Goal: Browse casually

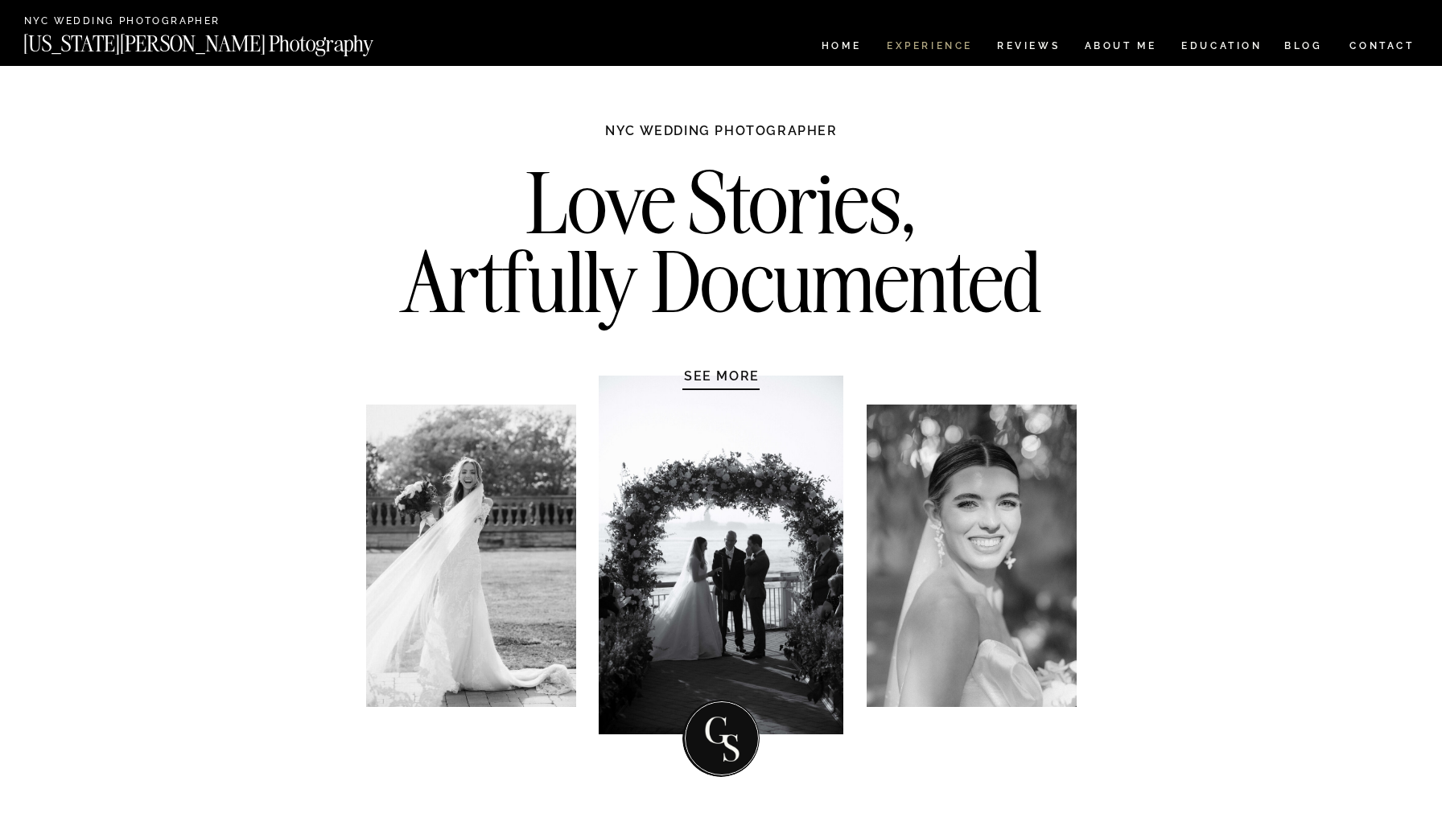
click at [936, 45] on nav "Experience" at bounding box center [929, 48] width 84 height 14
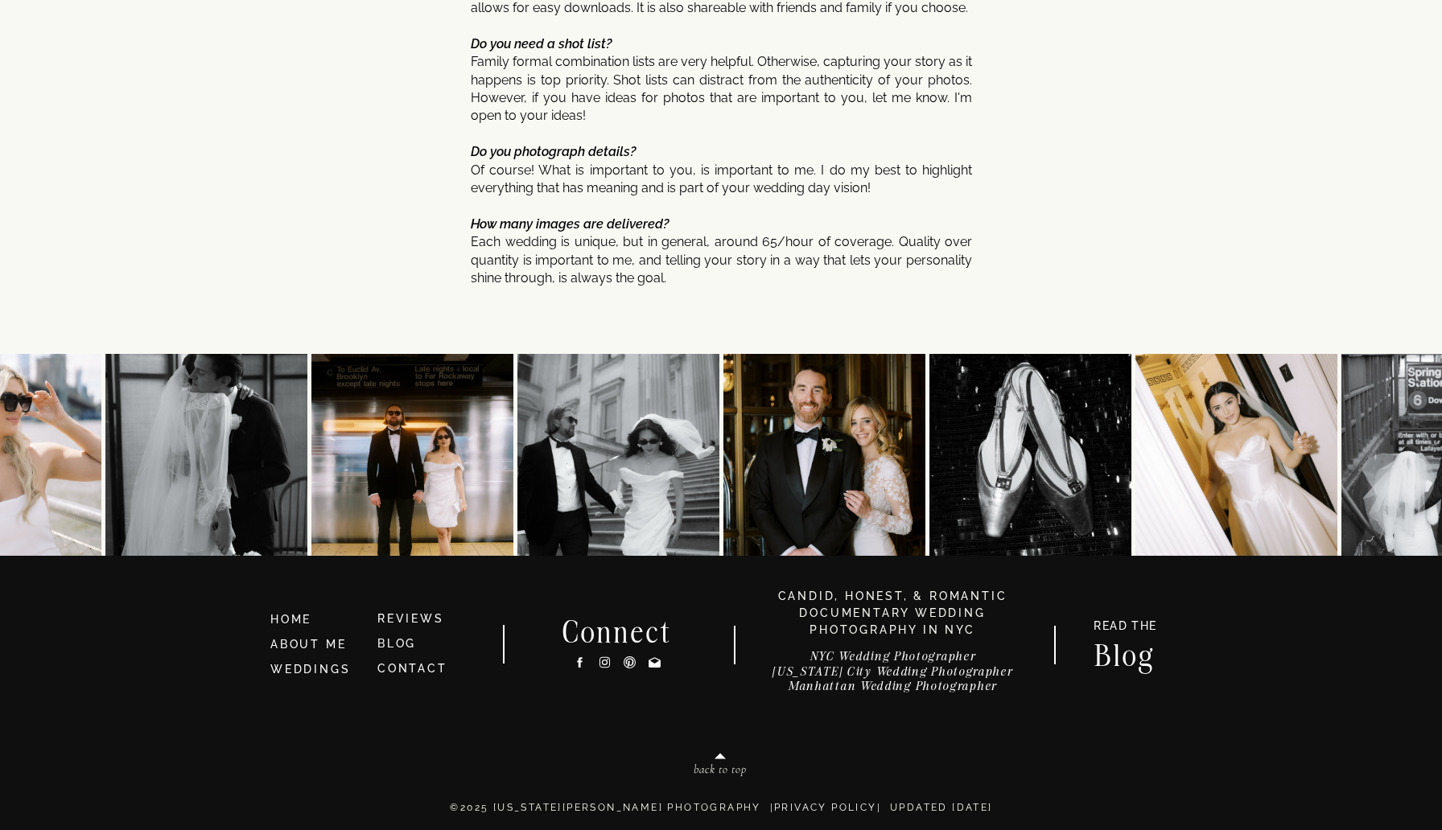
scroll to position [8453, 0]
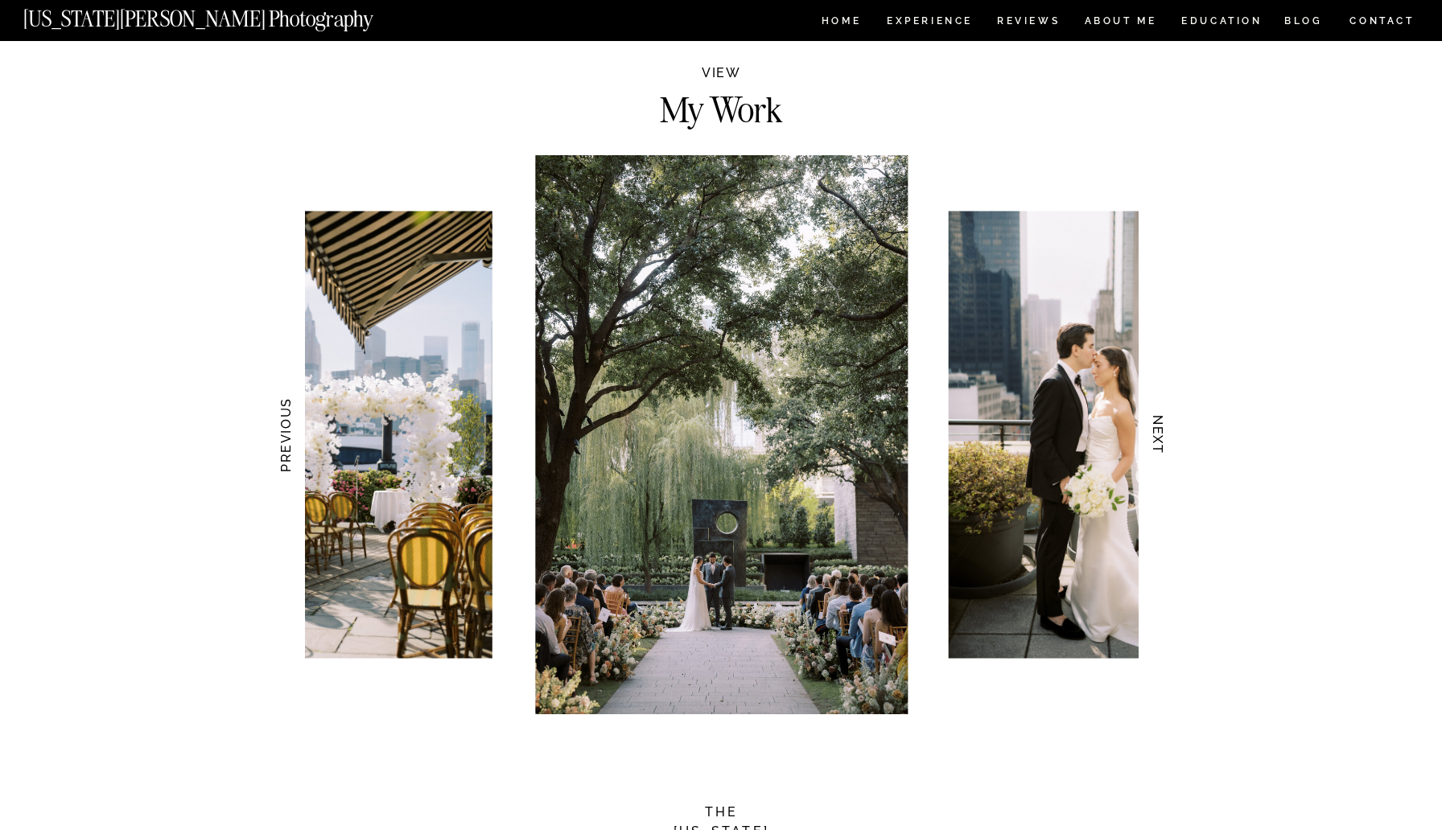
scroll to position [1430, 0]
click at [1161, 441] on h3 "NEXT" at bounding box center [1158, 434] width 17 height 101
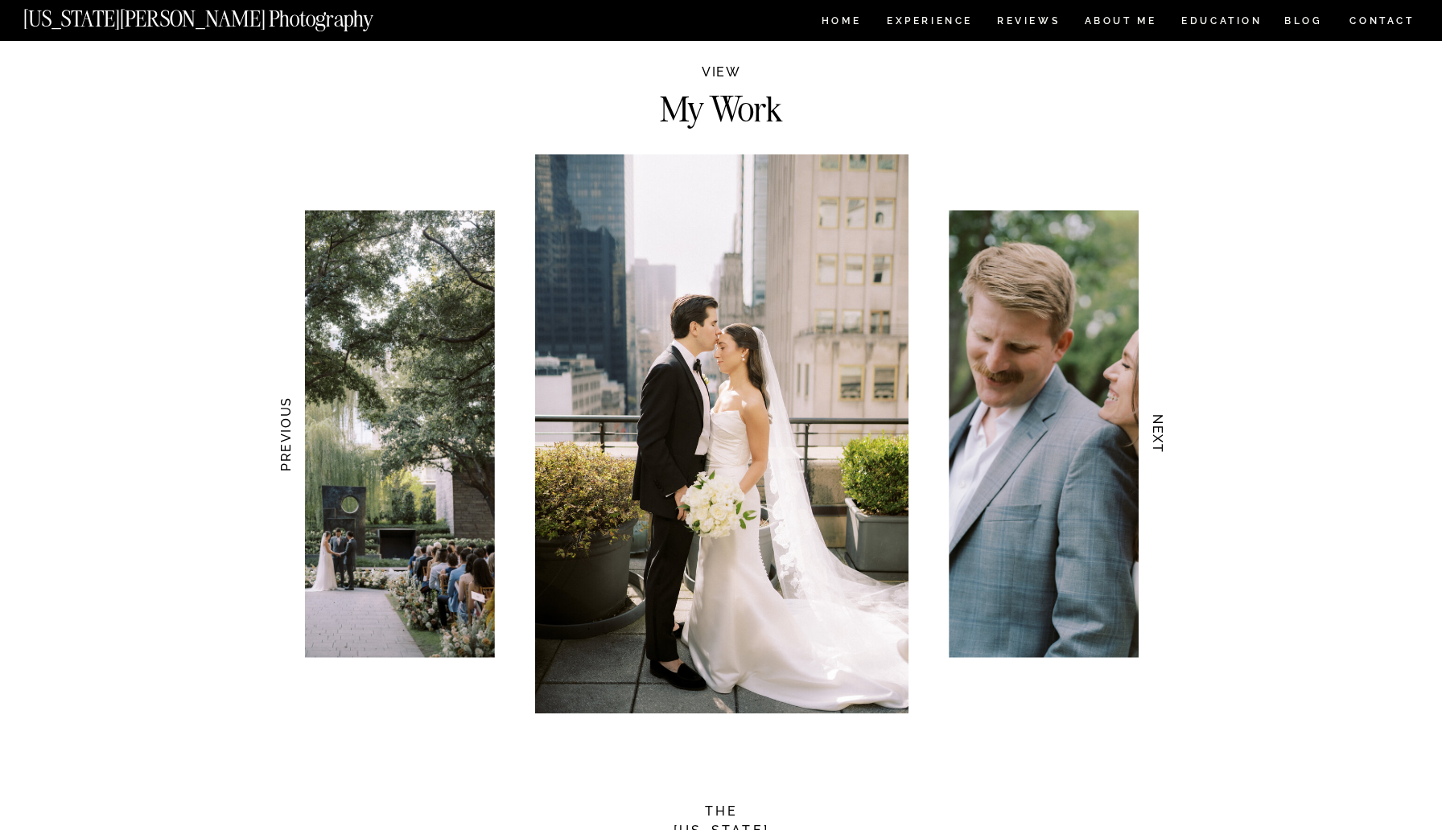
click at [1162, 442] on h3 "NEXT" at bounding box center [1158, 434] width 17 height 101
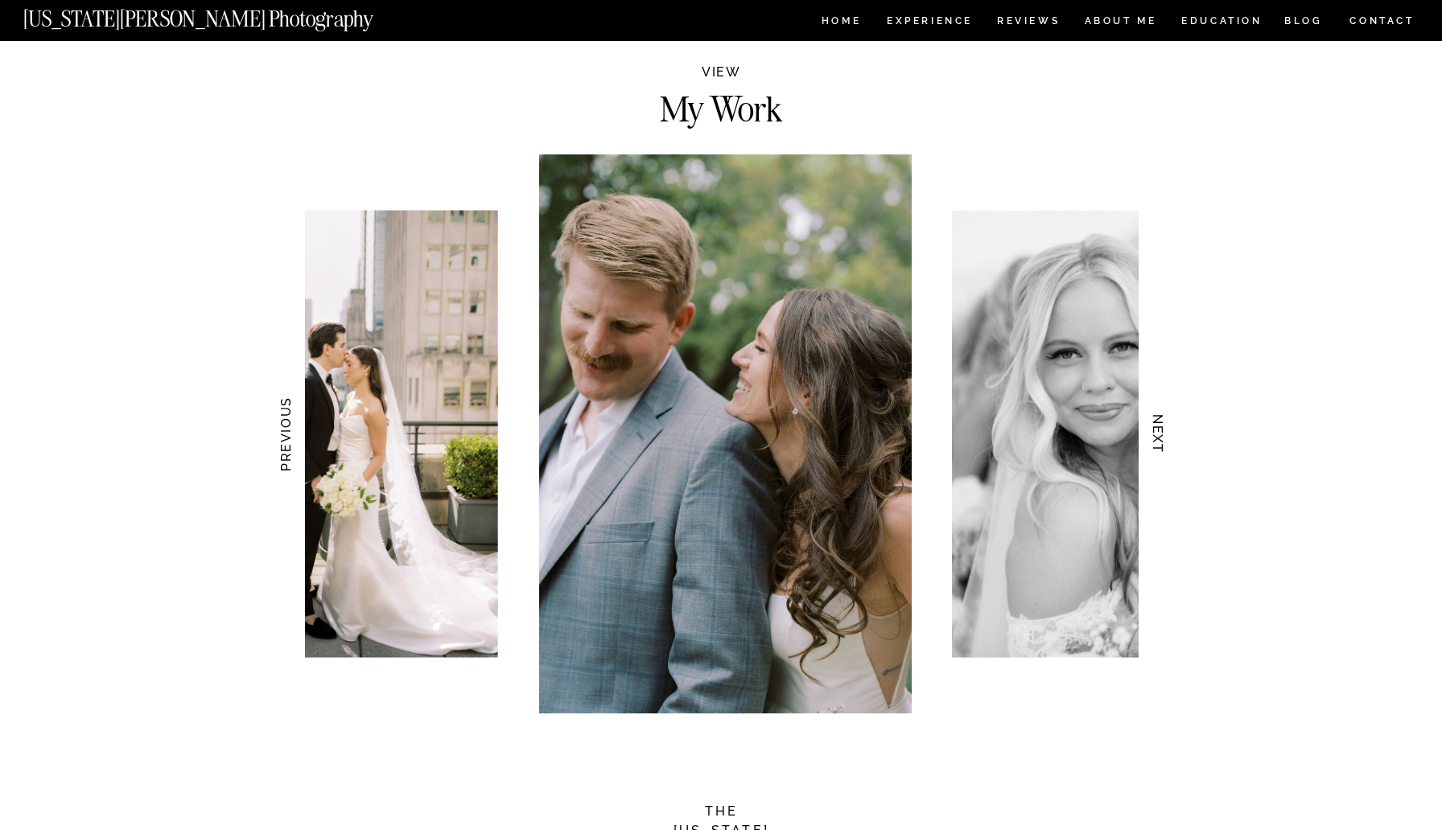
click at [1165, 444] on h3 "NEXT" at bounding box center [1158, 434] width 17 height 101
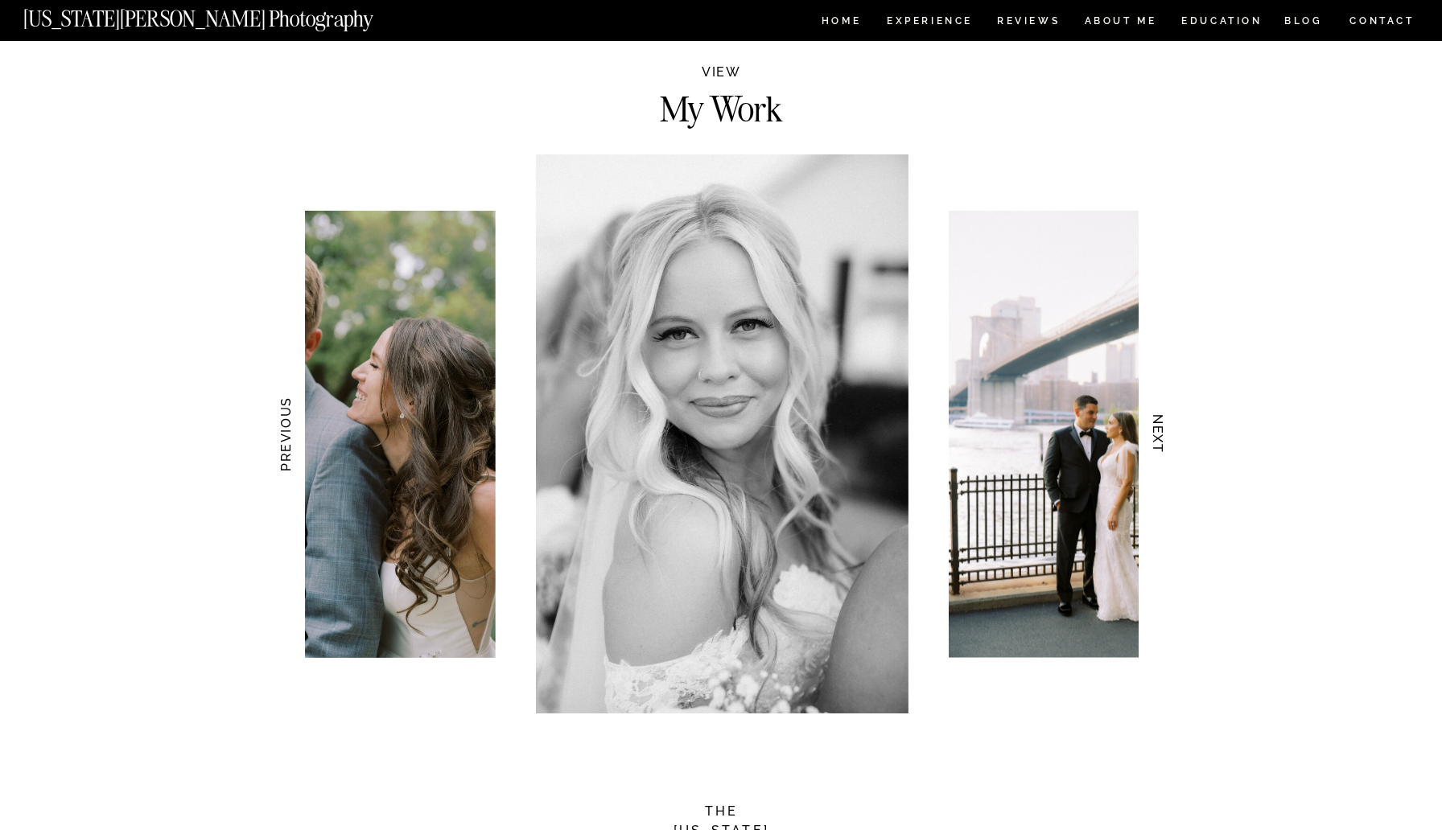
click at [1158, 437] on h3 "NEXT" at bounding box center [1158, 434] width 17 height 101
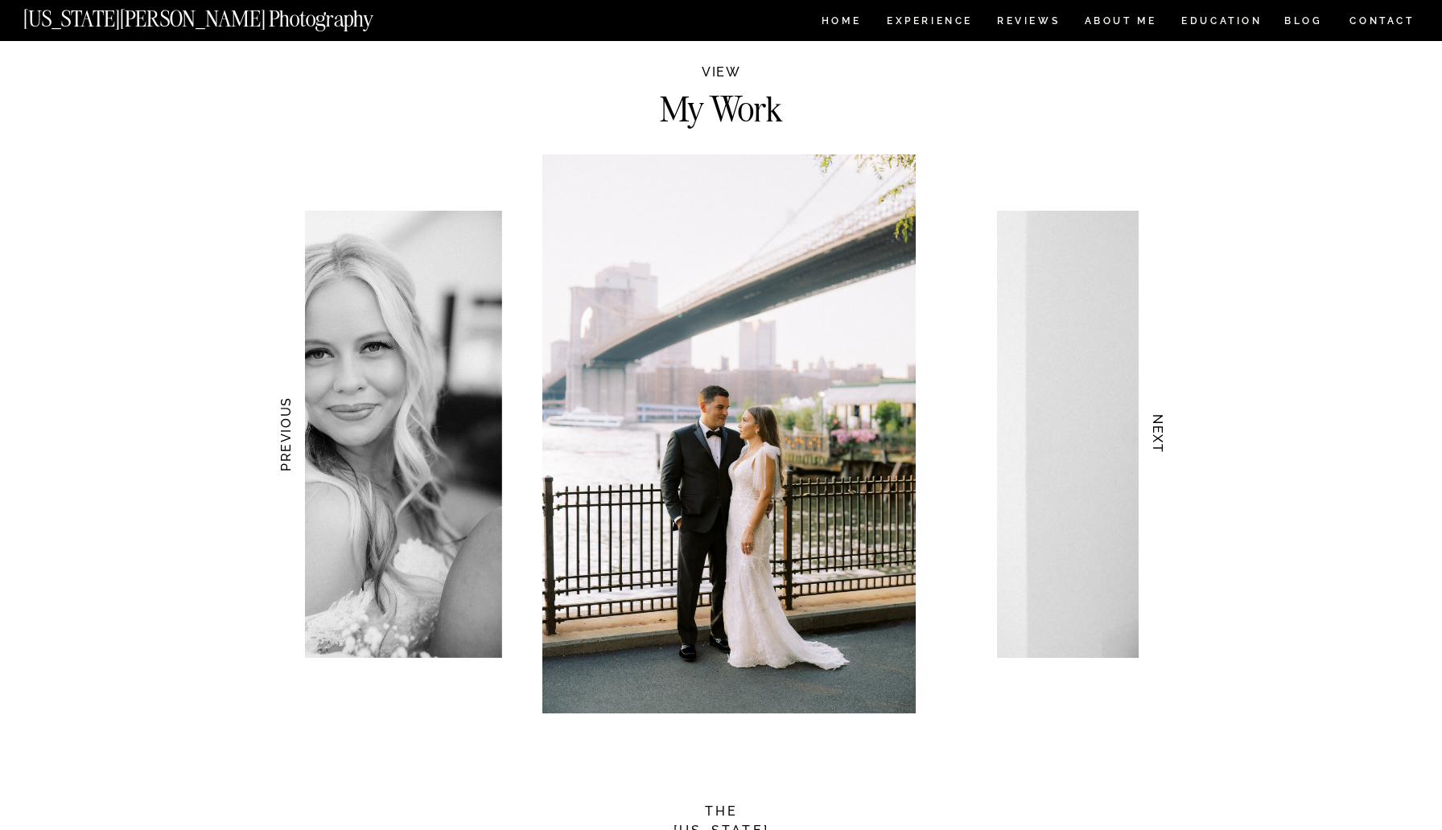
click at [1159, 437] on h3 "NEXT" at bounding box center [1158, 434] width 17 height 101
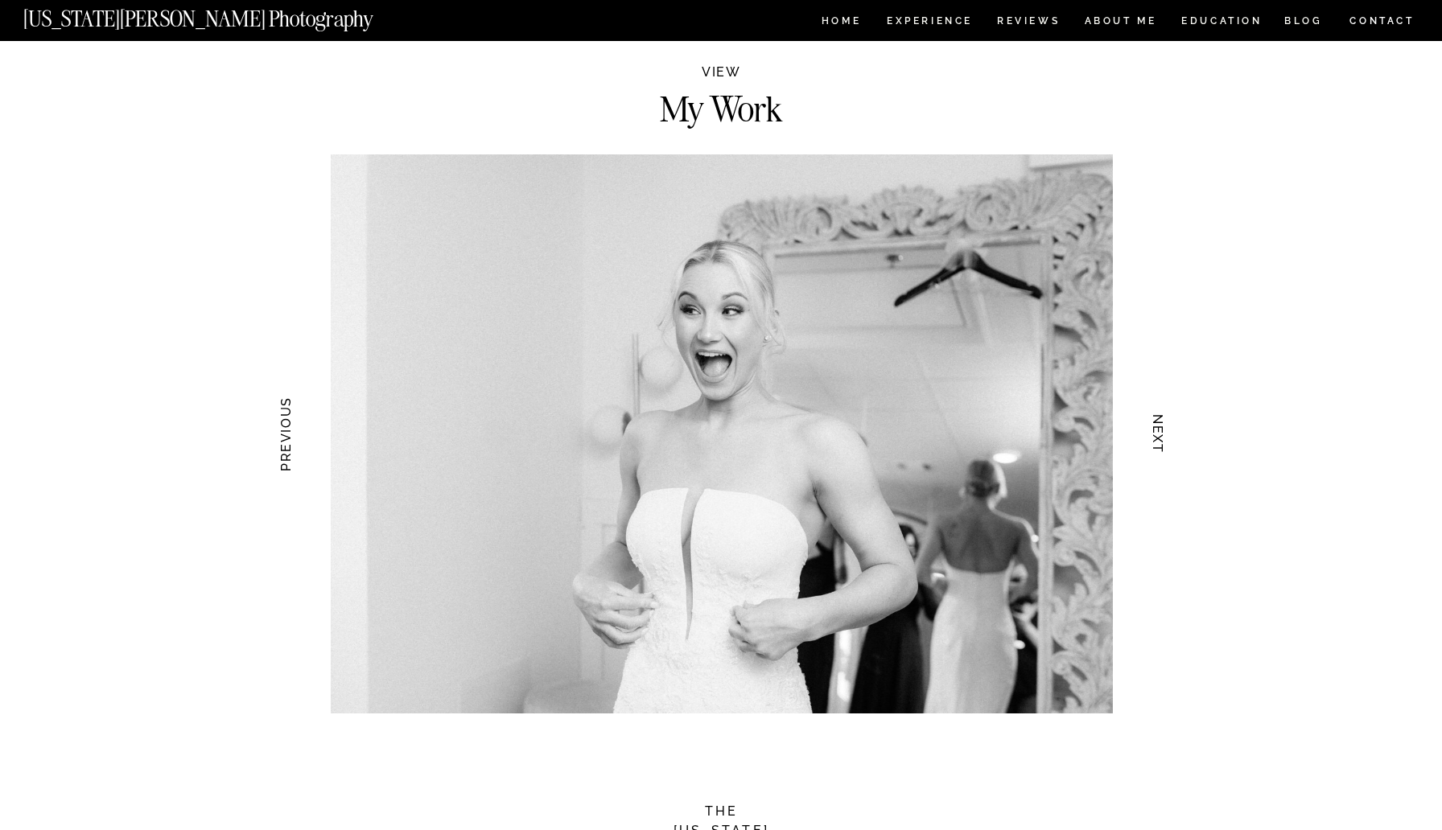
click at [1159, 438] on h3 "NEXT" at bounding box center [1158, 434] width 17 height 101
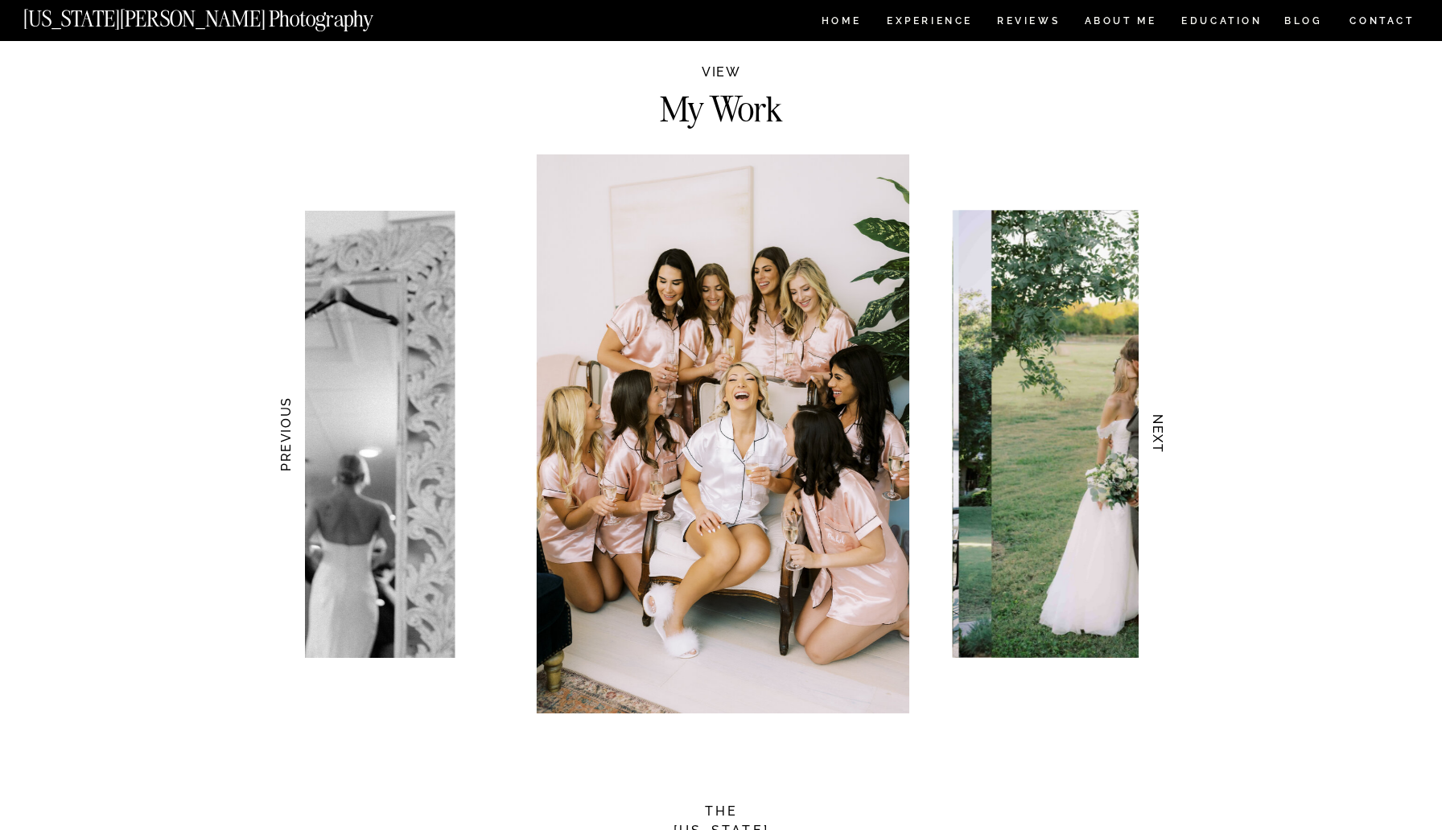
click at [1160, 438] on h3 "NEXT" at bounding box center [1158, 434] width 17 height 101
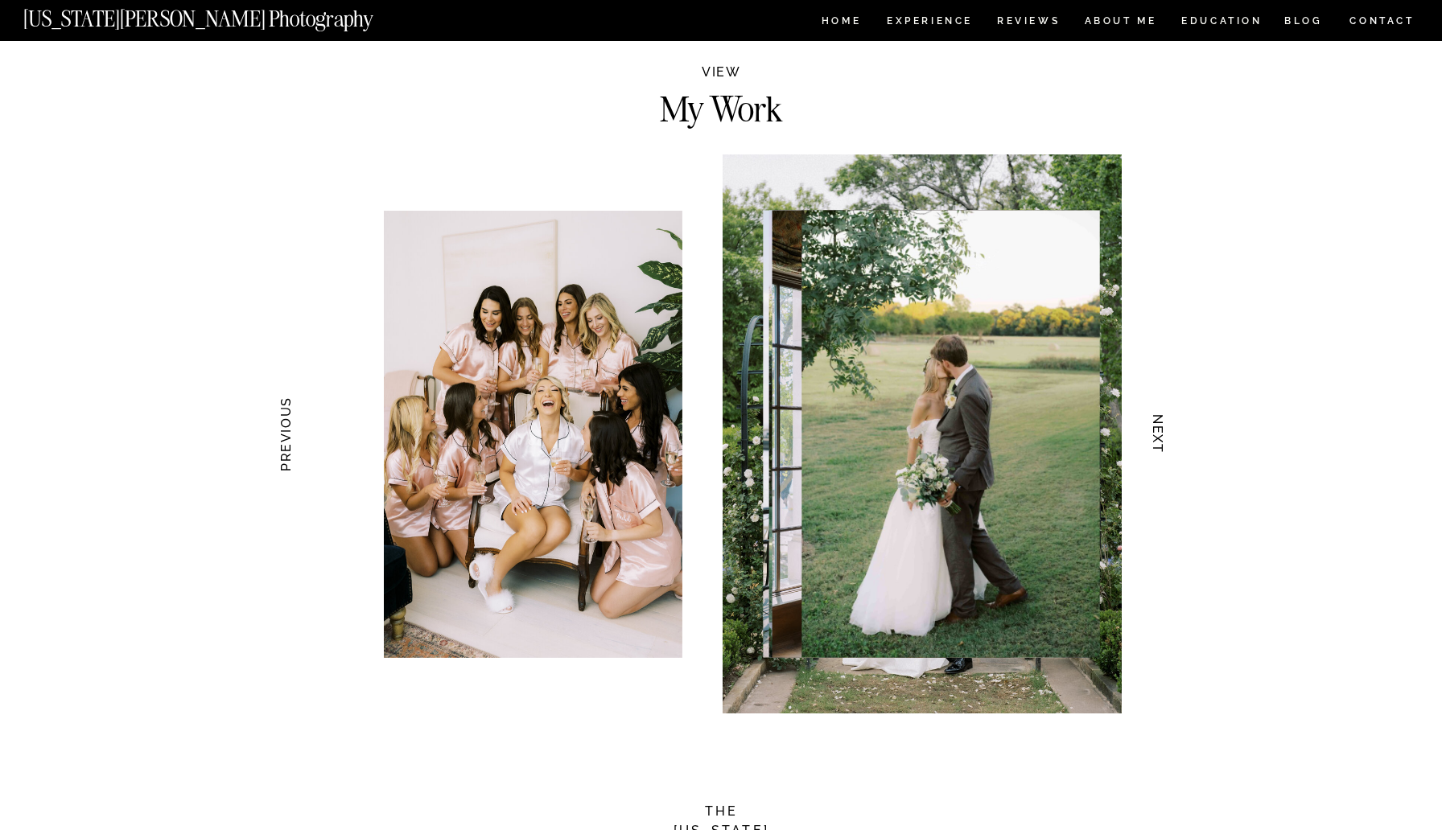
click at [1161, 438] on h3 "NEXT" at bounding box center [1158, 434] width 17 height 101
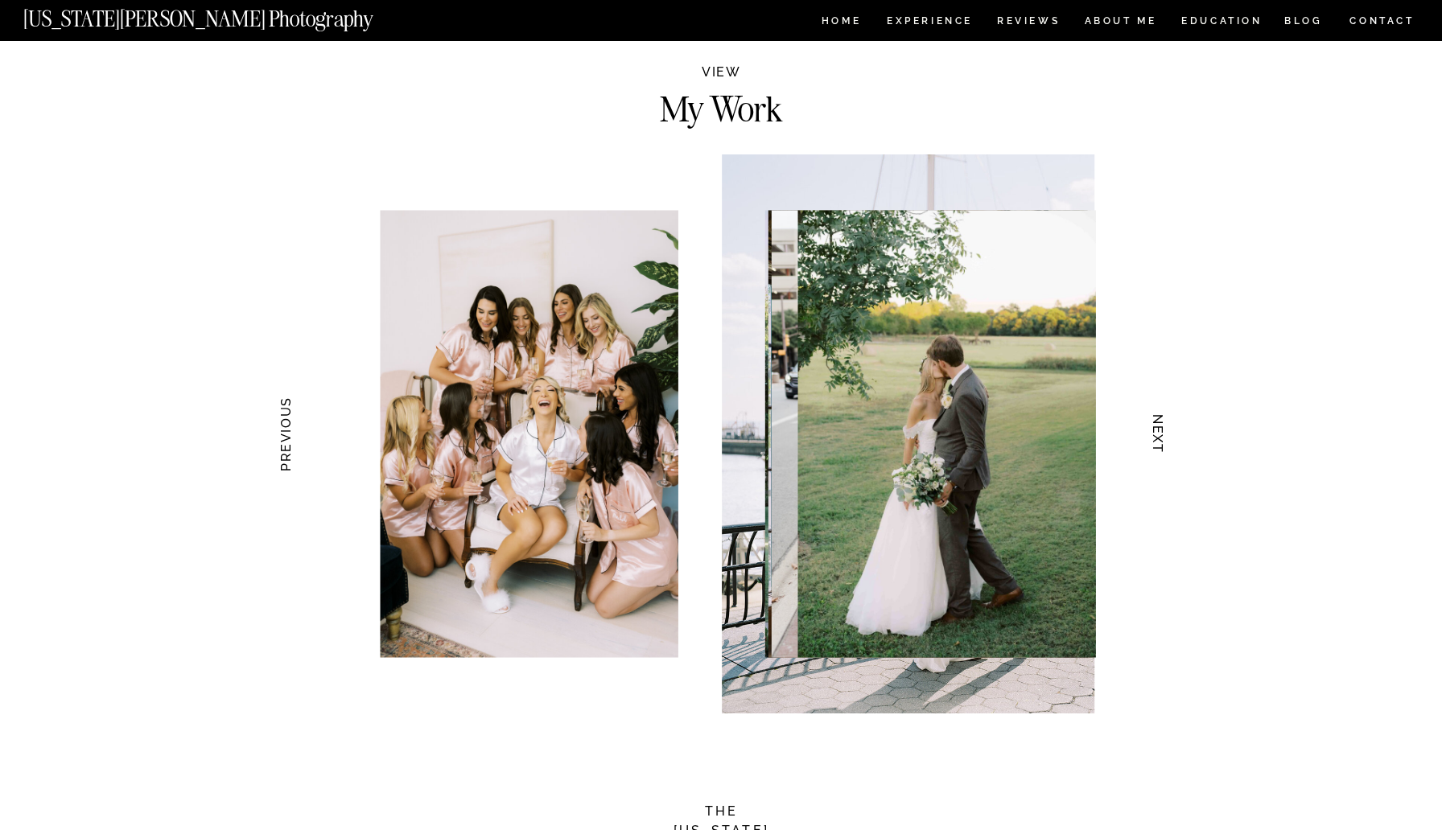
click at [1155, 438] on h3 "NEXT" at bounding box center [1158, 434] width 17 height 101
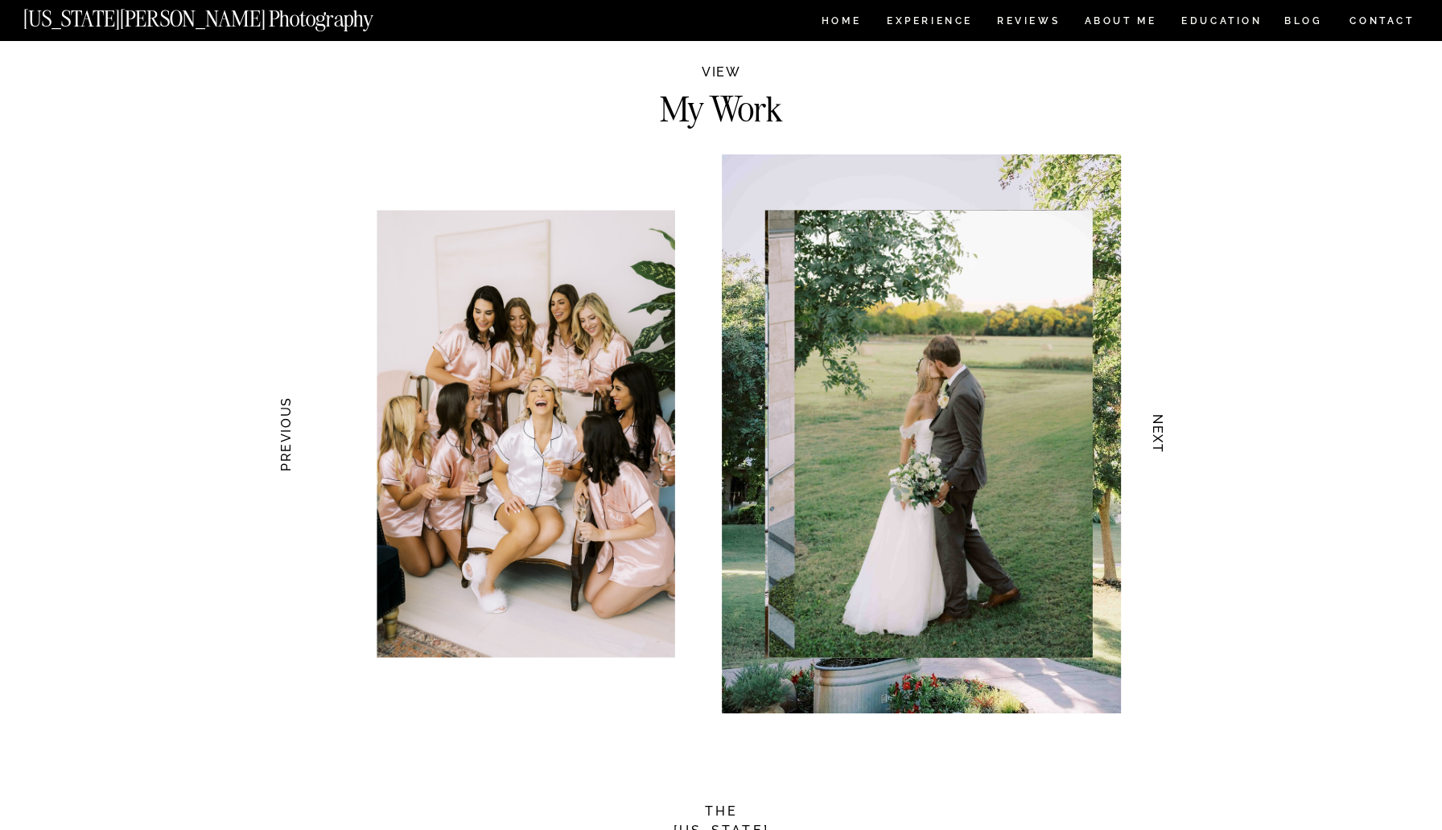
click at [1157, 438] on h3 "NEXT" at bounding box center [1158, 434] width 17 height 101
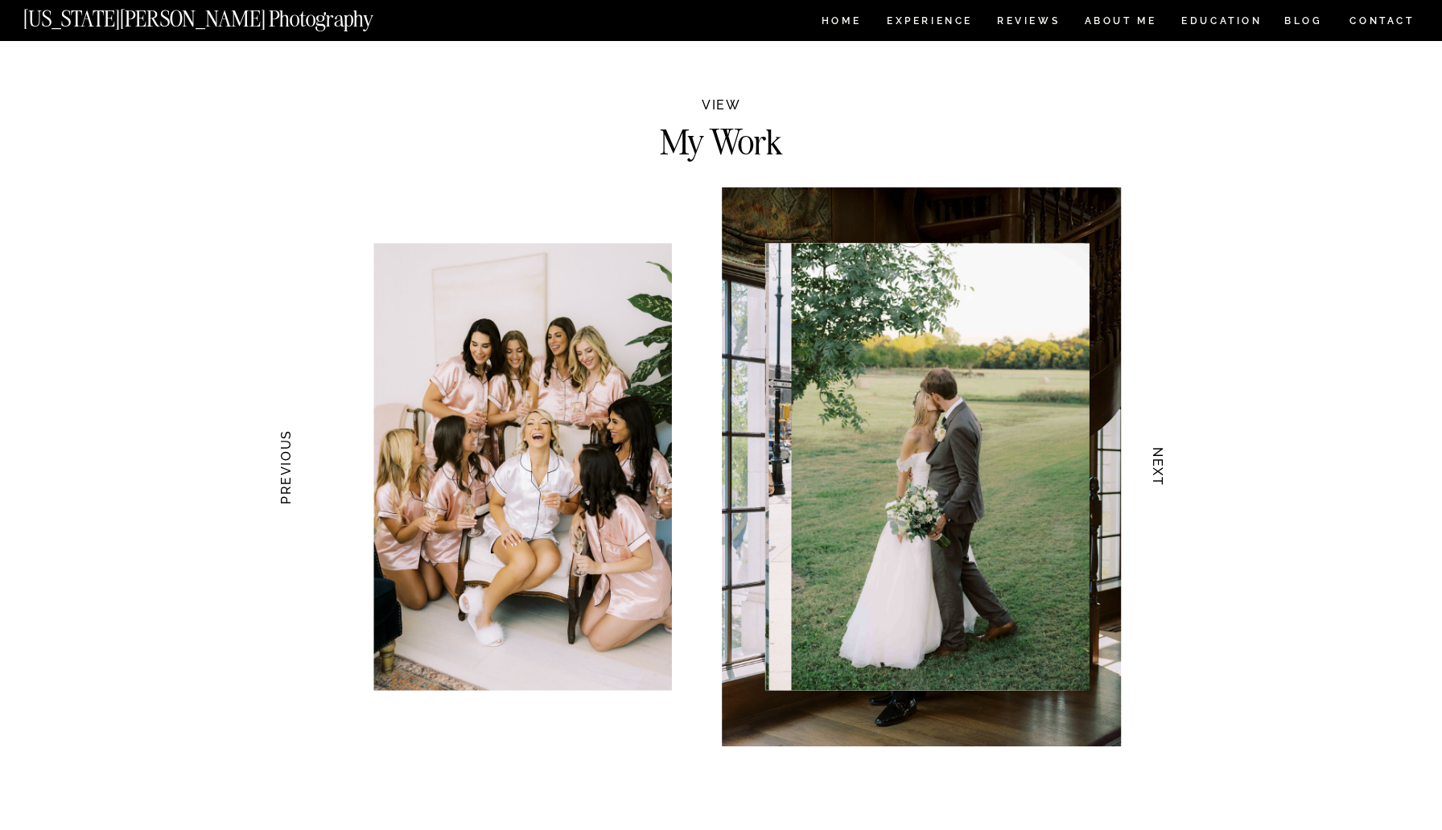
scroll to position [1421, 0]
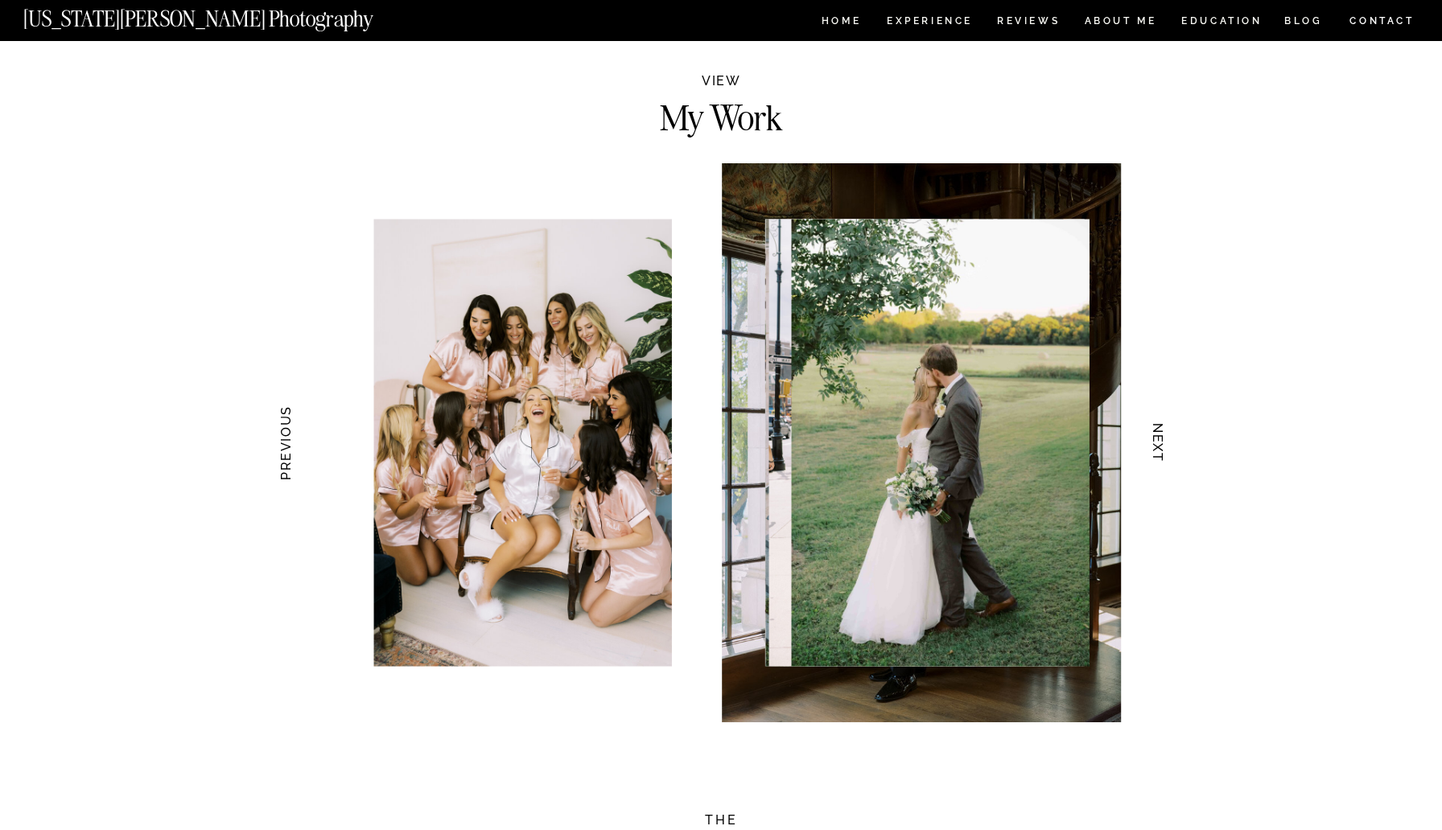
click at [288, 438] on h3 "PREVIOUS" at bounding box center [285, 443] width 17 height 101
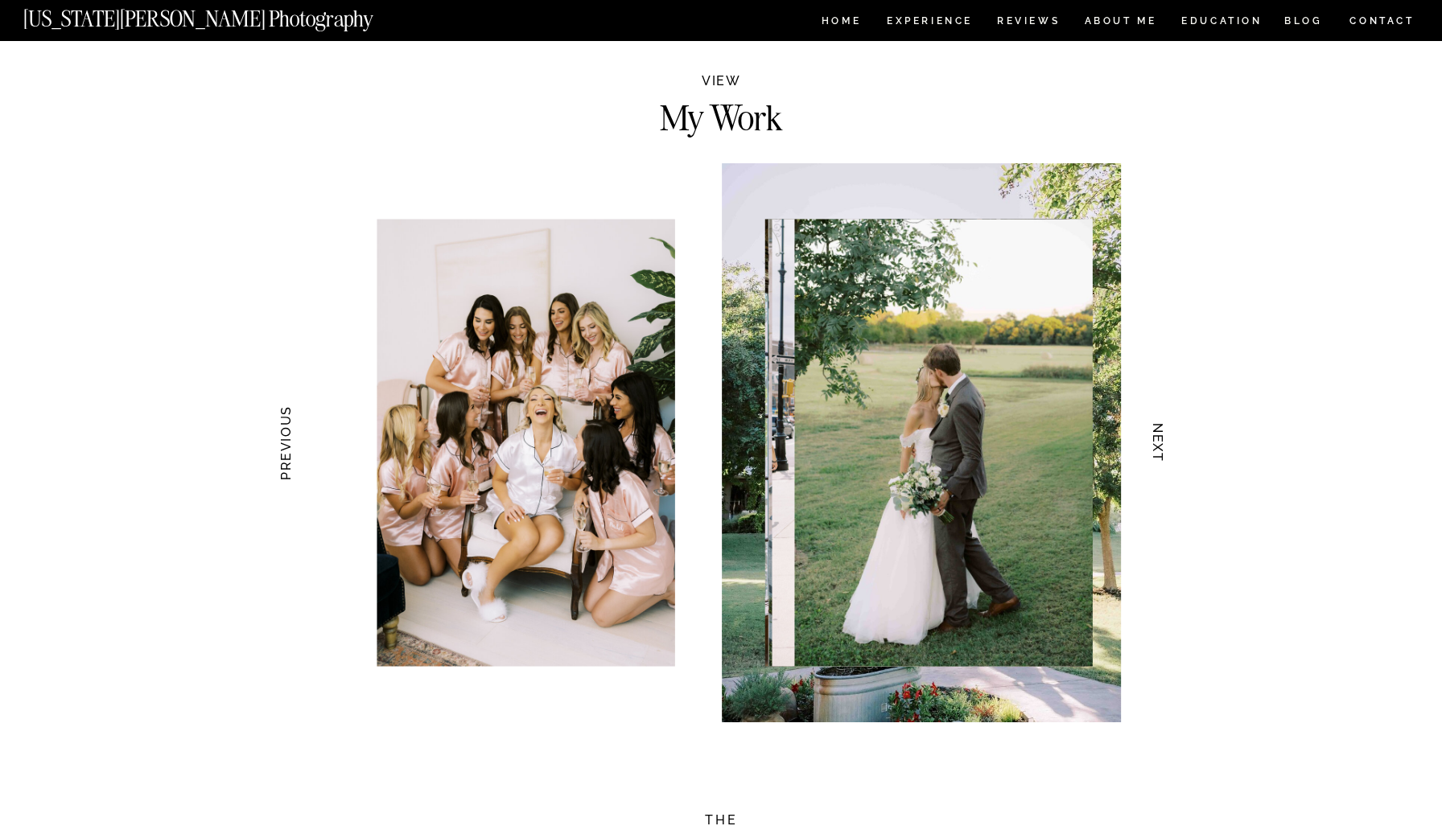
click at [287, 442] on h3 "PREVIOUS" at bounding box center [285, 443] width 17 height 101
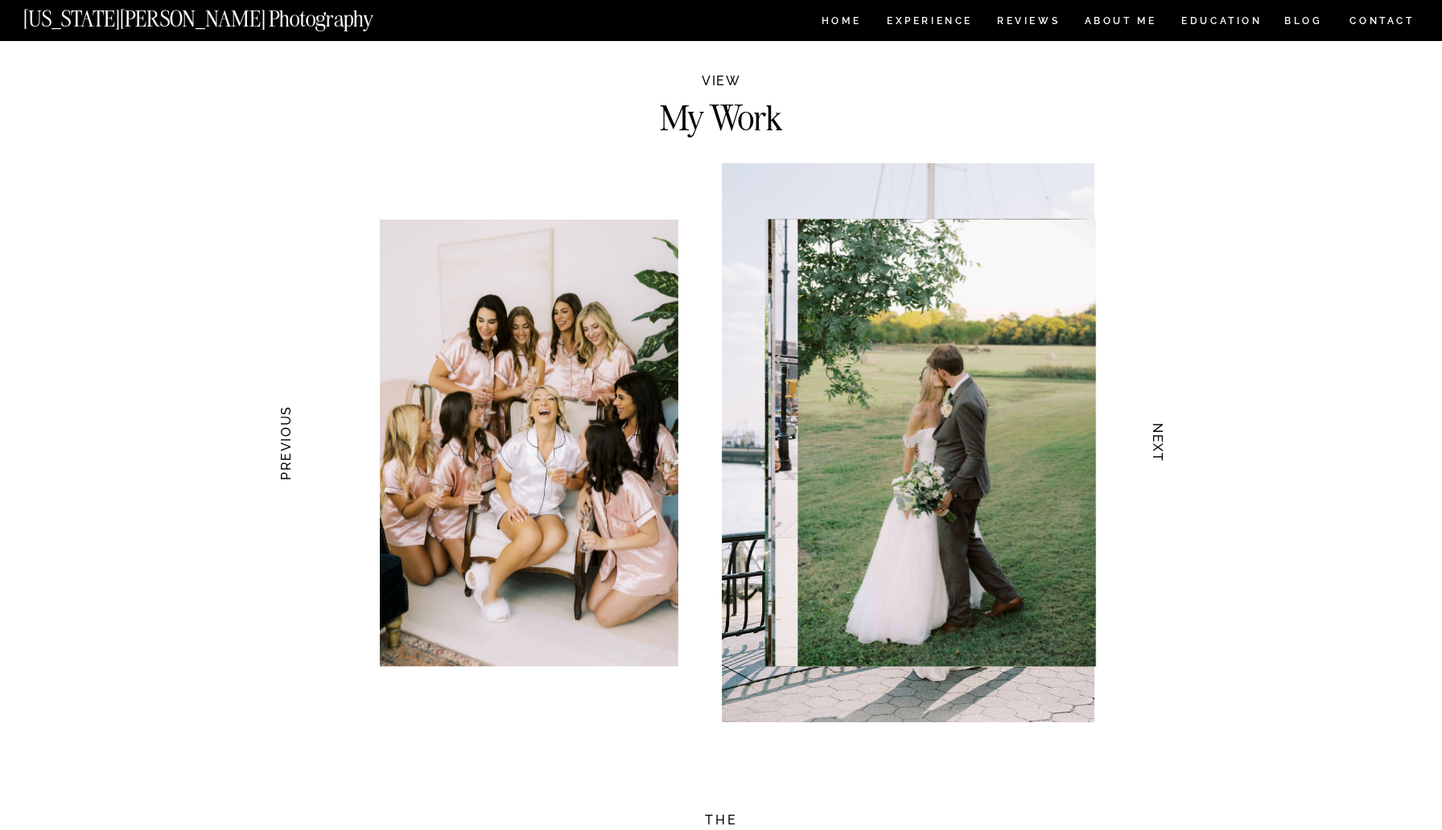
click at [290, 443] on h3 "PREVIOUS" at bounding box center [285, 443] width 17 height 101
